Goal: Find specific fact: Find specific fact

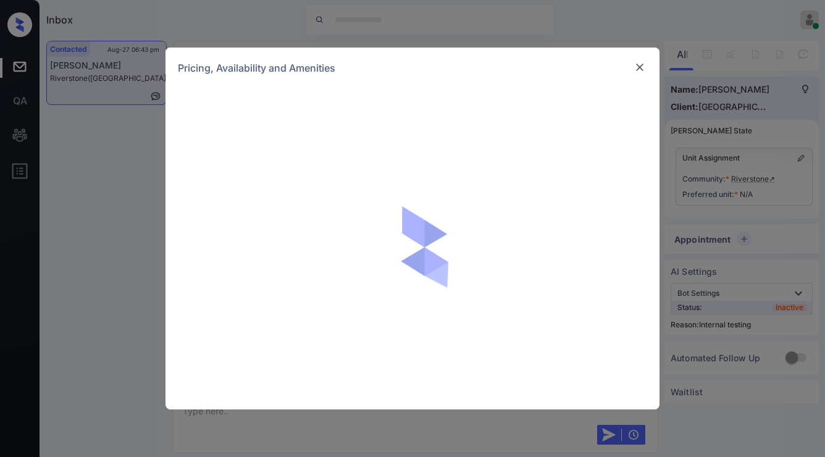
scroll to position [2170, 0]
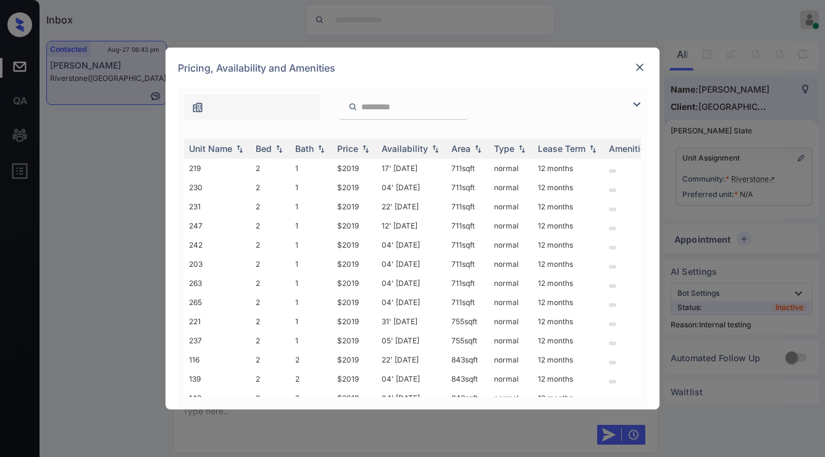
click at [638, 101] on img at bounding box center [637, 104] width 15 height 15
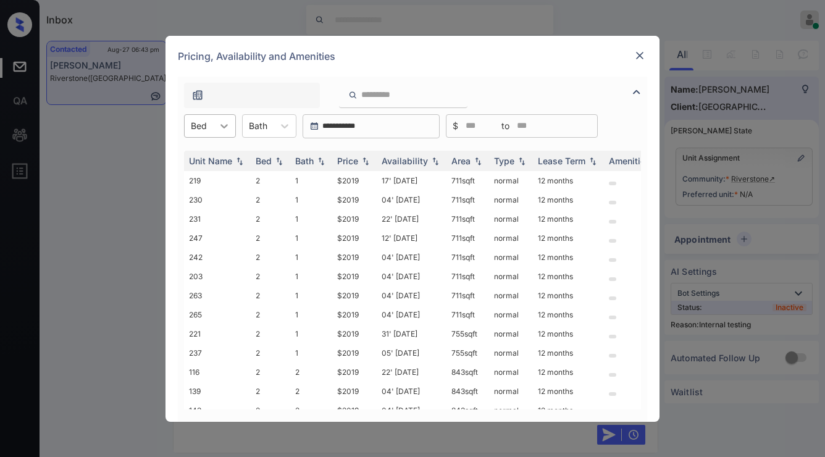
click at [222, 127] on icon at bounding box center [224, 126] width 12 height 12
click at [226, 153] on div "2" at bounding box center [210, 156] width 52 height 22
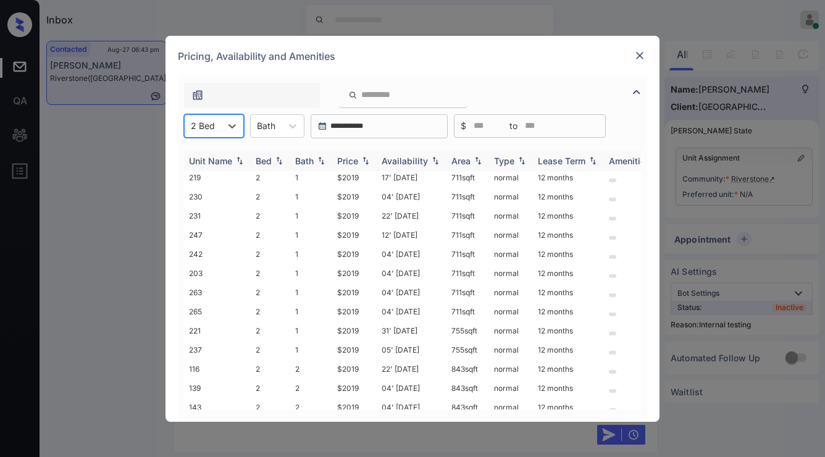
scroll to position [0, 0]
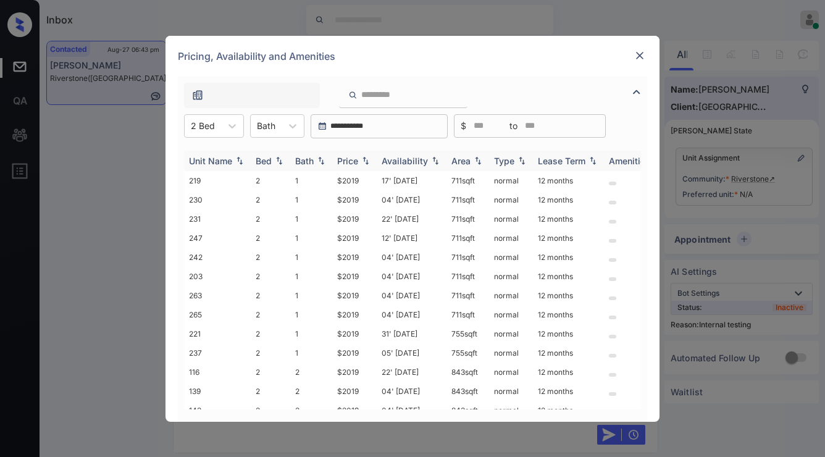
click at [363, 164] on img at bounding box center [366, 160] width 12 height 9
drag, startPoint x: 329, startPoint y: 183, endPoint x: 363, endPoint y: 181, distance: 34.7
click at [363, 181] on tr "219 2 1 $2019 17' [DATE] 711 sqft normal 12 months" at bounding box center [507, 180] width 646 height 19
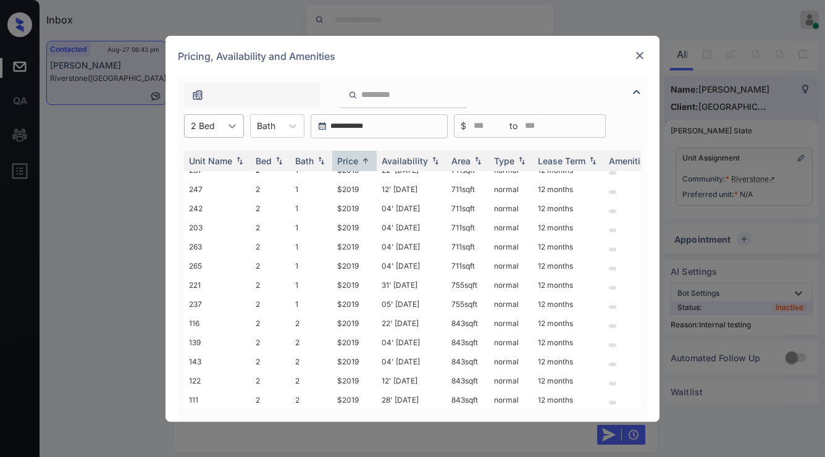
click at [229, 136] on div at bounding box center [232, 126] width 22 height 22
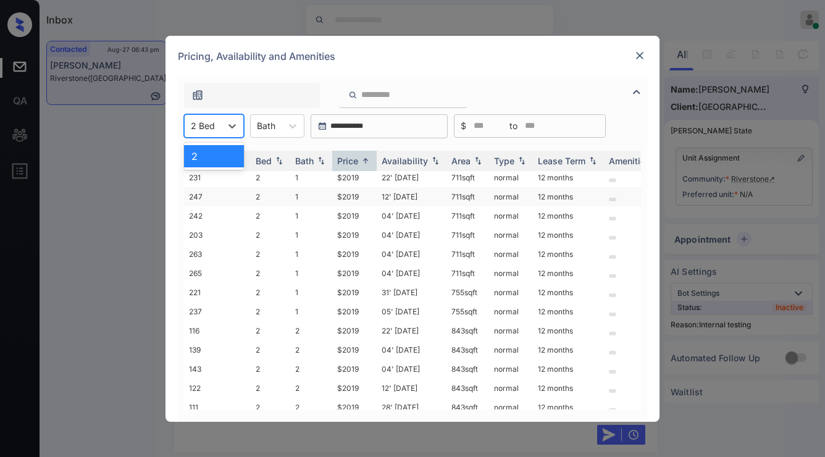
scroll to position [0, 0]
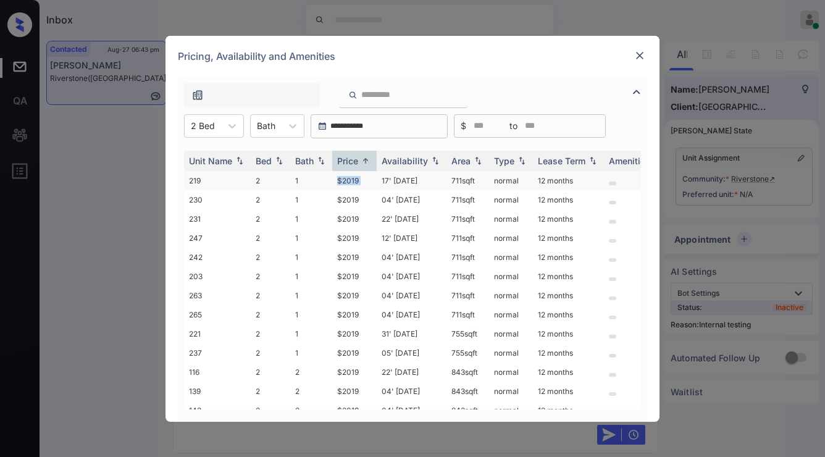
drag, startPoint x: 339, startPoint y: 184, endPoint x: 380, endPoint y: 177, distance: 42.1
click at [380, 177] on tr "219 2 1 $2019 17' [DATE] 711 sqft normal 12 months" at bounding box center [507, 180] width 646 height 19
click at [380, 177] on td "17' [DATE]" at bounding box center [412, 180] width 70 height 19
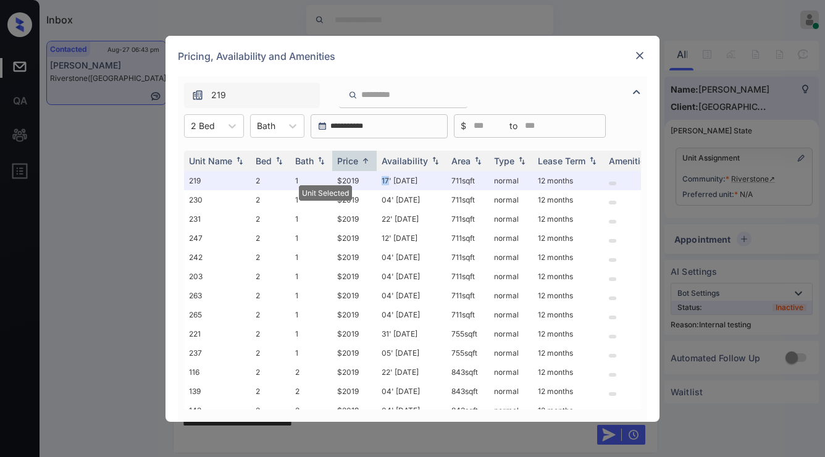
click at [640, 57] on img at bounding box center [640, 55] width 12 height 12
